Goal: Information Seeking & Learning: Learn about a topic

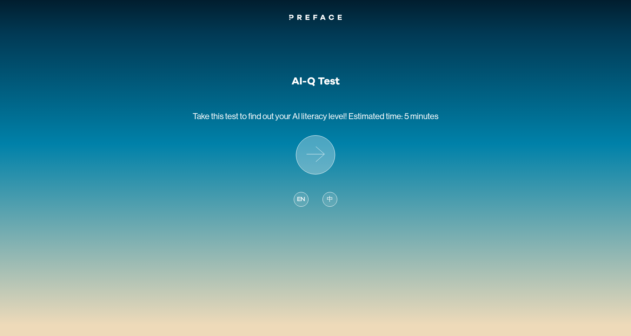
click at [314, 161] on icon at bounding box center [315, 155] width 39 height 39
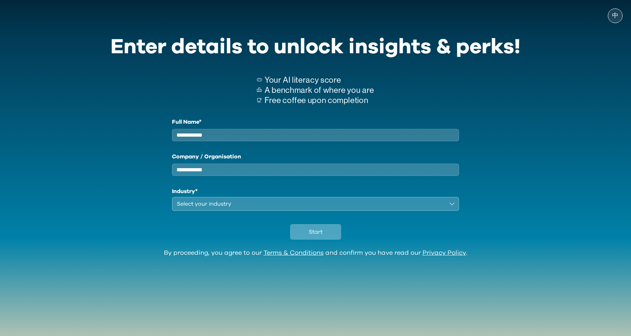
click at [321, 235] on span "Start" at bounding box center [316, 232] width 14 height 8
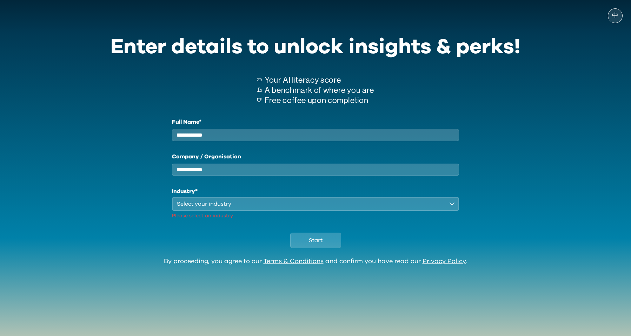
click at [290, 132] on input "Full Name*" at bounding box center [315, 135] width 287 height 12
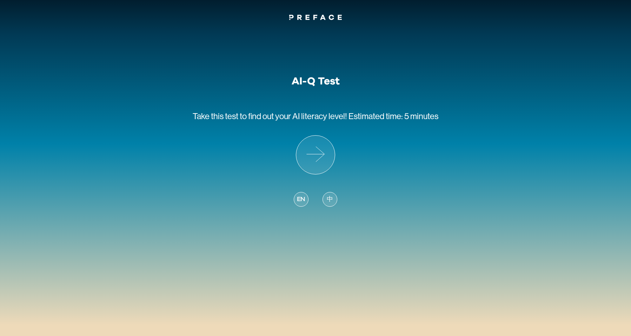
click at [301, 196] on span "EN" at bounding box center [301, 199] width 8 height 9
click at [292, 157] on div "AI-Q Test Take this test to find out your AI literacy level! Estimated time: 5 …" at bounding box center [315, 146] width 245 height 142
click at [316, 155] on icon at bounding box center [315, 155] width 39 height 39
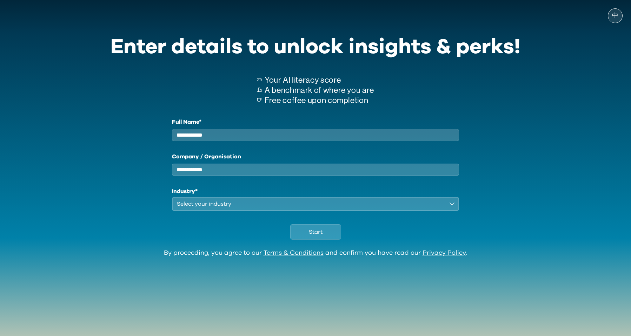
click at [252, 139] on input "Full Name*" at bounding box center [315, 135] width 287 height 12
click at [252, 211] on button "Select your industry" at bounding box center [315, 204] width 287 height 14
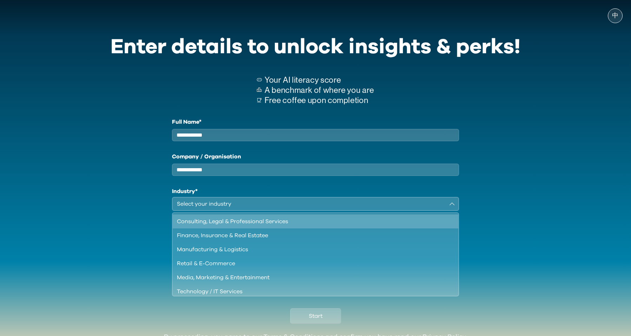
click at [247, 229] on li "Consulting, Legal & Professional Services" at bounding box center [315, 222] width 285 height 14
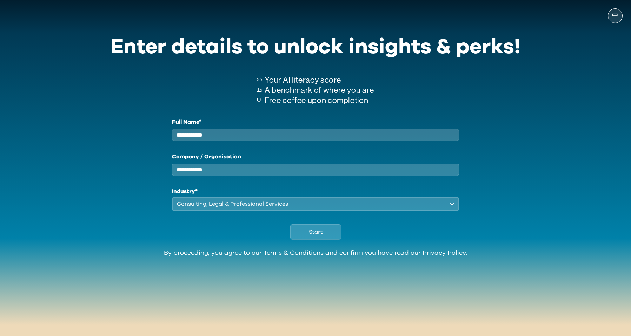
click at [256, 169] on input "Company / Organisation" at bounding box center [315, 170] width 287 height 12
click at [257, 176] on input "Company / Organisation" at bounding box center [315, 170] width 287 height 12
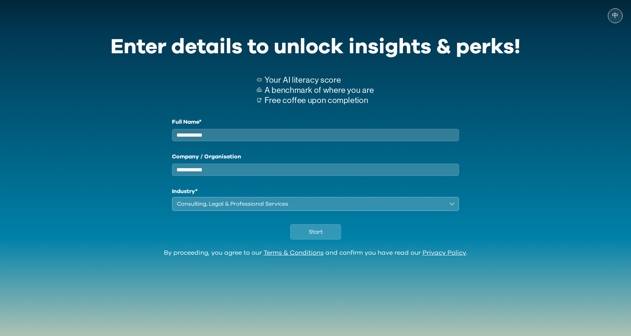
click at [281, 133] on input "Full Name*" at bounding box center [315, 135] width 287 height 12
type input "*******"
click at [274, 173] on input "Company / Organisation" at bounding box center [315, 170] width 287 height 12
type input "**********"
drag, startPoint x: 310, startPoint y: 232, endPoint x: 316, endPoint y: 242, distance: 11.8
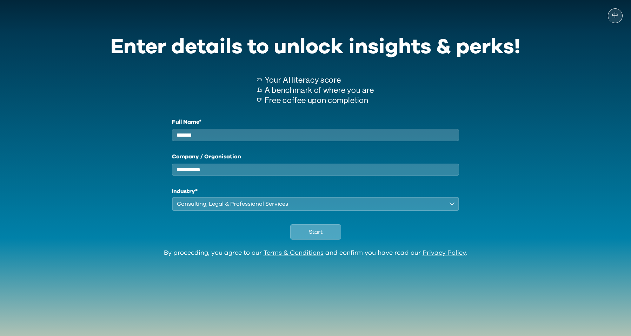
click at [312, 233] on button "Start" at bounding box center [315, 231] width 51 height 15
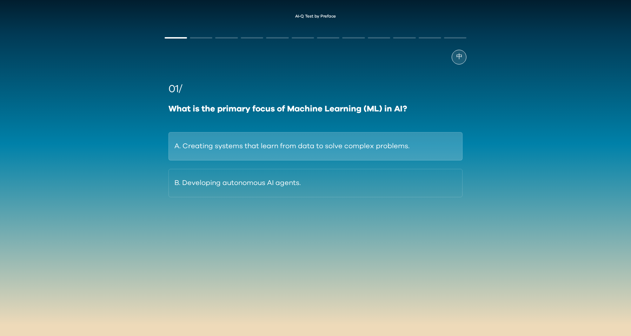
click at [407, 150] on button "A. Creating systems that learn from data to solve complex problems." at bounding box center [315, 146] width 294 height 28
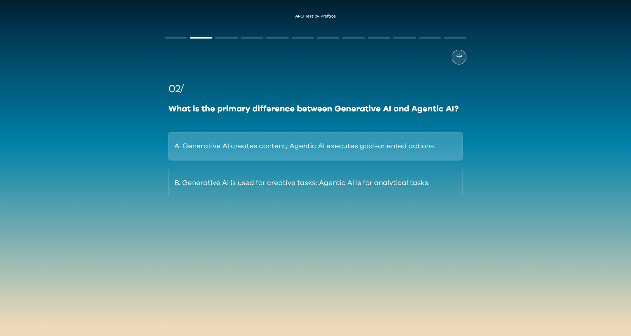
click at [431, 150] on button "A. Generative AI creates content; Agentic AI executes goal-oriented actions." at bounding box center [315, 146] width 294 height 28
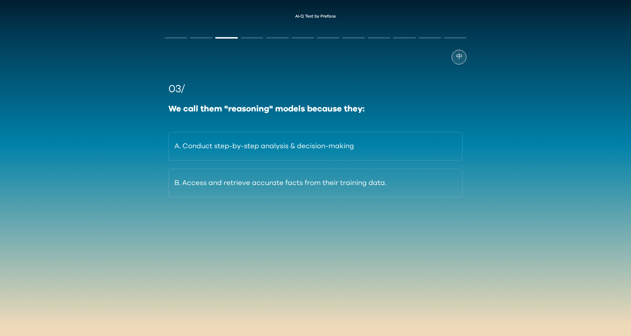
click at [431, 150] on button "A. Conduct step-by-step analysis & decision-making" at bounding box center [315, 146] width 294 height 28
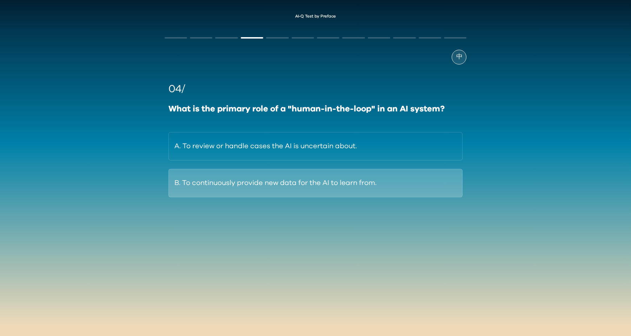
click at [368, 186] on button "B. To continuously provide new data for the AI to learn from." at bounding box center [315, 183] width 294 height 28
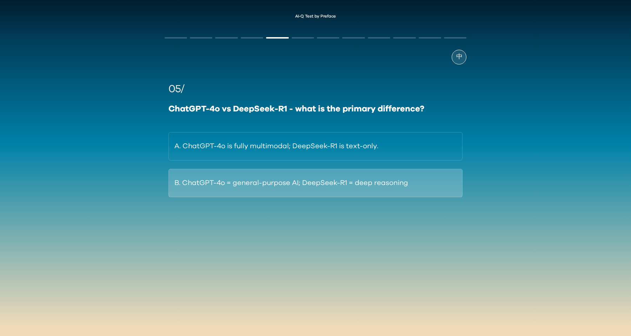
click at [384, 188] on button "B. ChatGPT-4o = general-purpose AI; DeepSeek-R1 = deep reasoning" at bounding box center [315, 183] width 294 height 28
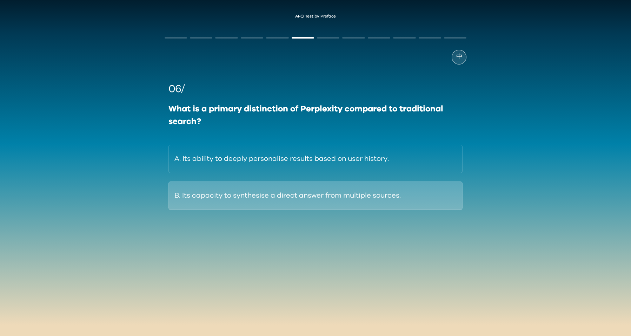
click at [388, 196] on button "B. Its capacity to synthesise a direct answer from multiple sources." at bounding box center [315, 196] width 294 height 28
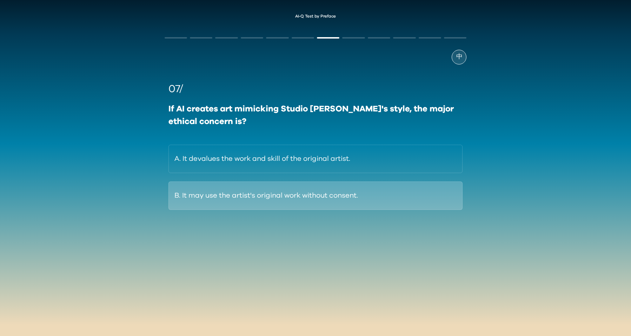
click at [406, 195] on button "B. It may use the artist's original work without consent." at bounding box center [315, 196] width 294 height 28
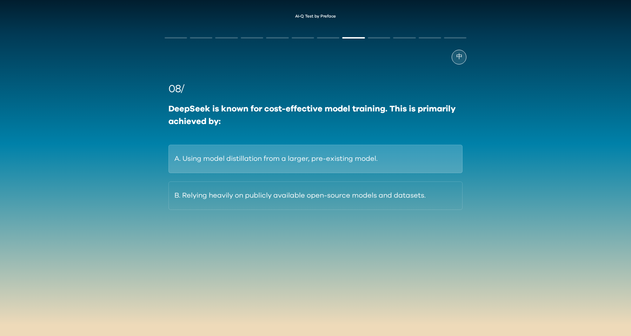
click at [409, 157] on button "A. Using model distillation from a larger, pre-existing model." at bounding box center [315, 159] width 294 height 28
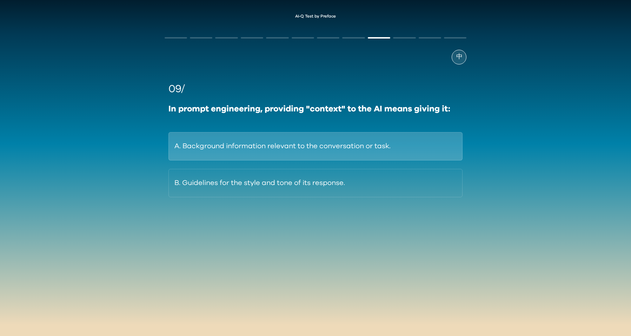
click at [375, 147] on button "A. Background information relevant to the conversation or task." at bounding box center [315, 146] width 294 height 28
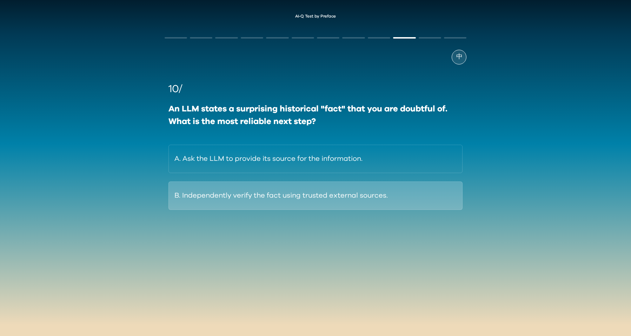
click at [406, 198] on button "B. Independently verify the fact using trusted external sources." at bounding box center [315, 196] width 294 height 28
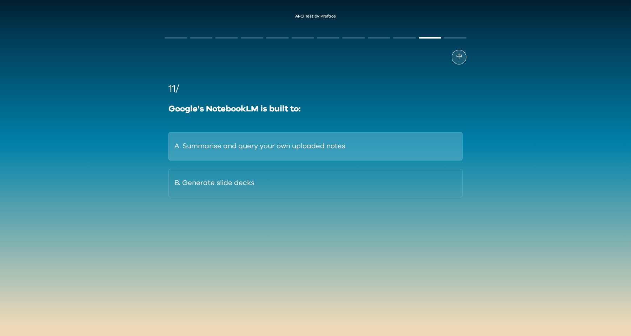
click at [373, 148] on button "A. Summarise and query your own uploaded notes" at bounding box center [315, 146] width 294 height 28
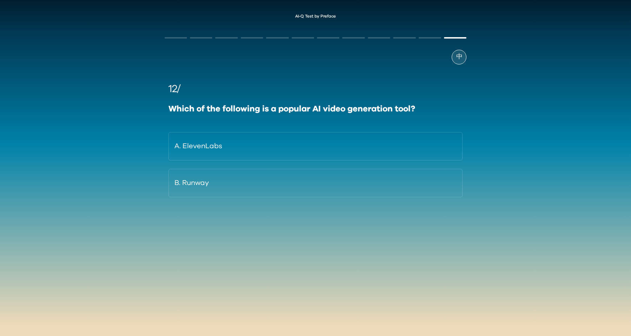
click at [373, 148] on button "A. ElevenLabs" at bounding box center [315, 146] width 294 height 28
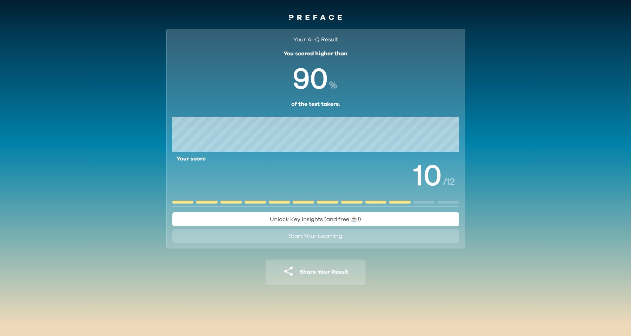
click at [331, 225] on button "Unlock Key Insights (and free ☕️!)" at bounding box center [315, 220] width 287 height 14
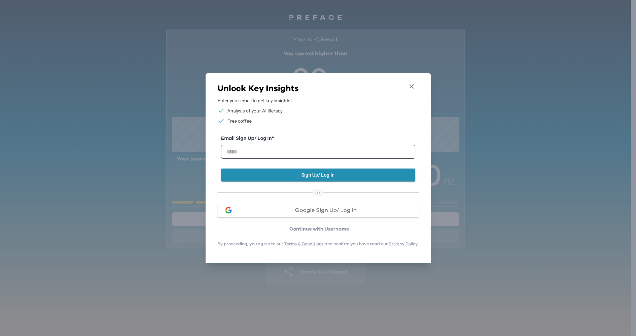
click at [415, 83] on icon "button" at bounding box center [411, 86] width 7 height 7
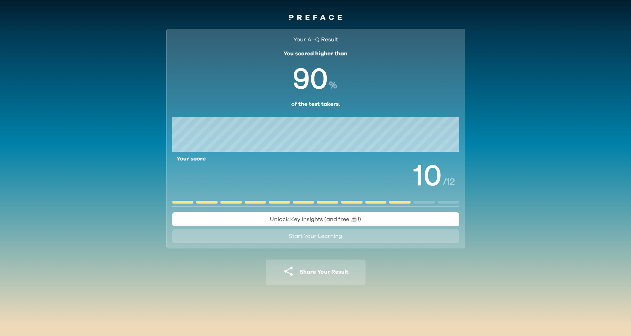
click at [342, 278] on button "Share Your Result" at bounding box center [315, 273] width 100 height 26
